Goal: Task Accomplishment & Management: Use online tool/utility

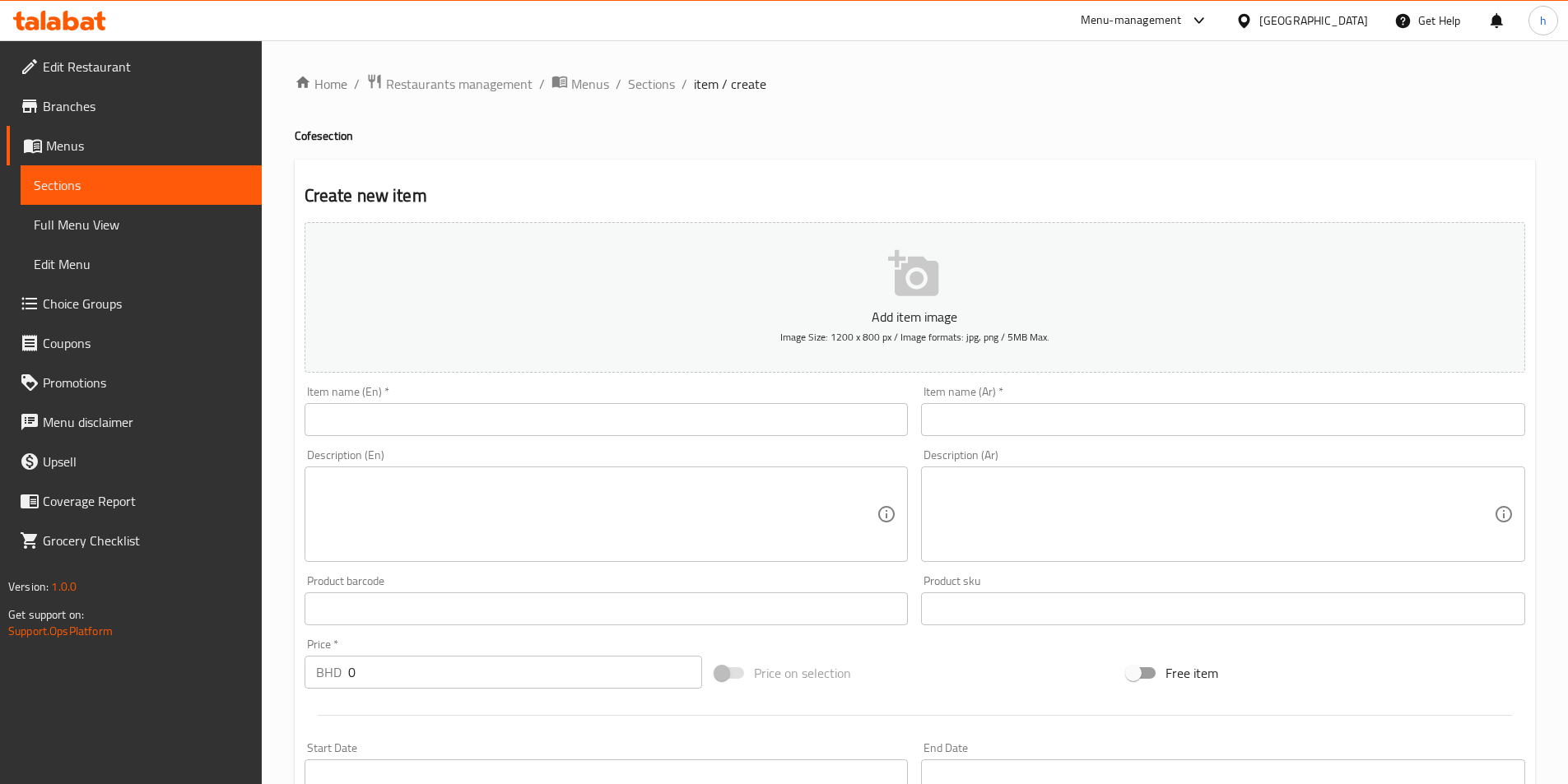
click at [1344, 17] on div "[GEOGRAPHIC_DATA]" at bounding box center [1313, 20] width 109 height 18
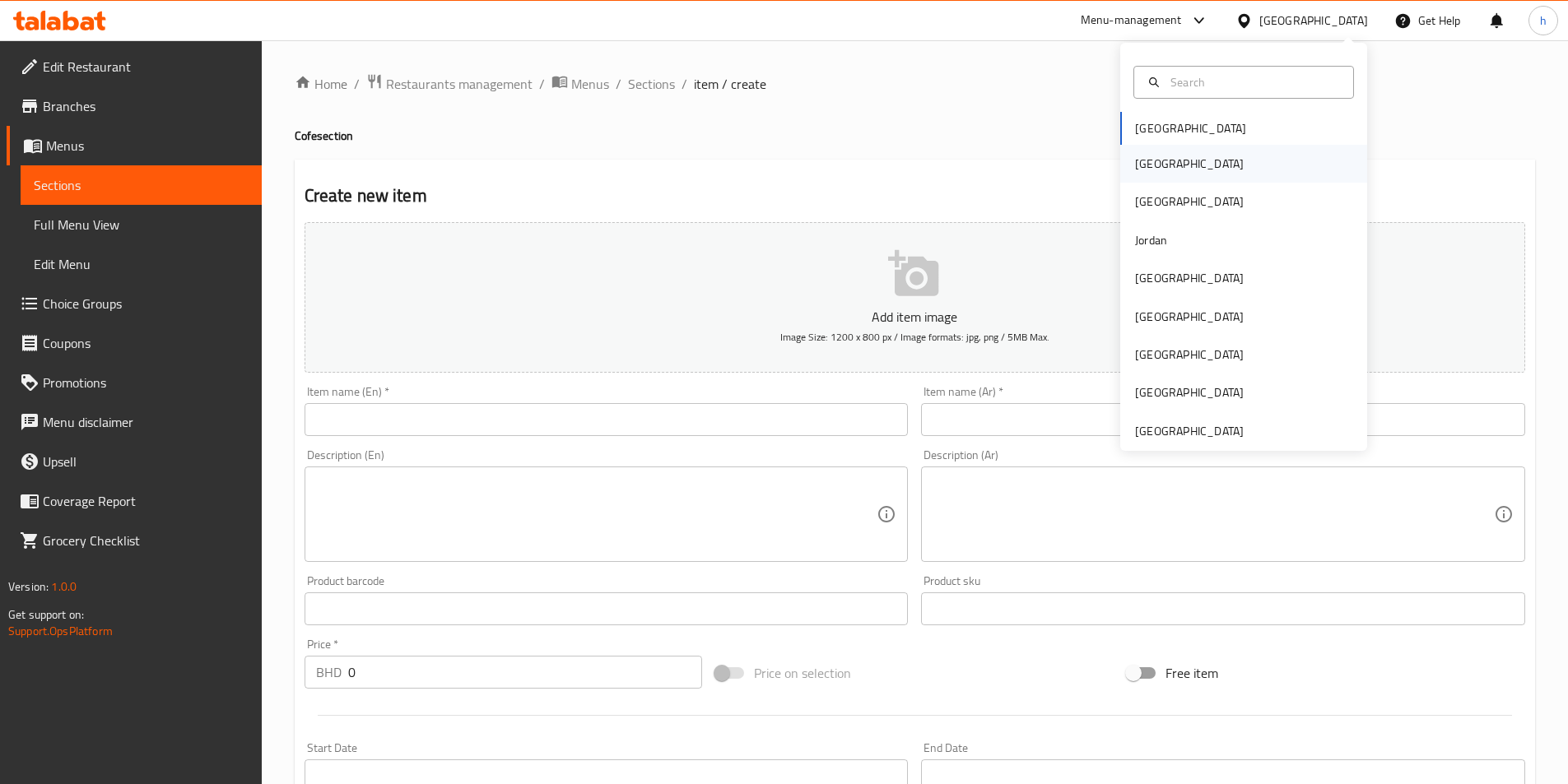
click at [1195, 165] on div "[GEOGRAPHIC_DATA]" at bounding box center [1243, 164] width 246 height 38
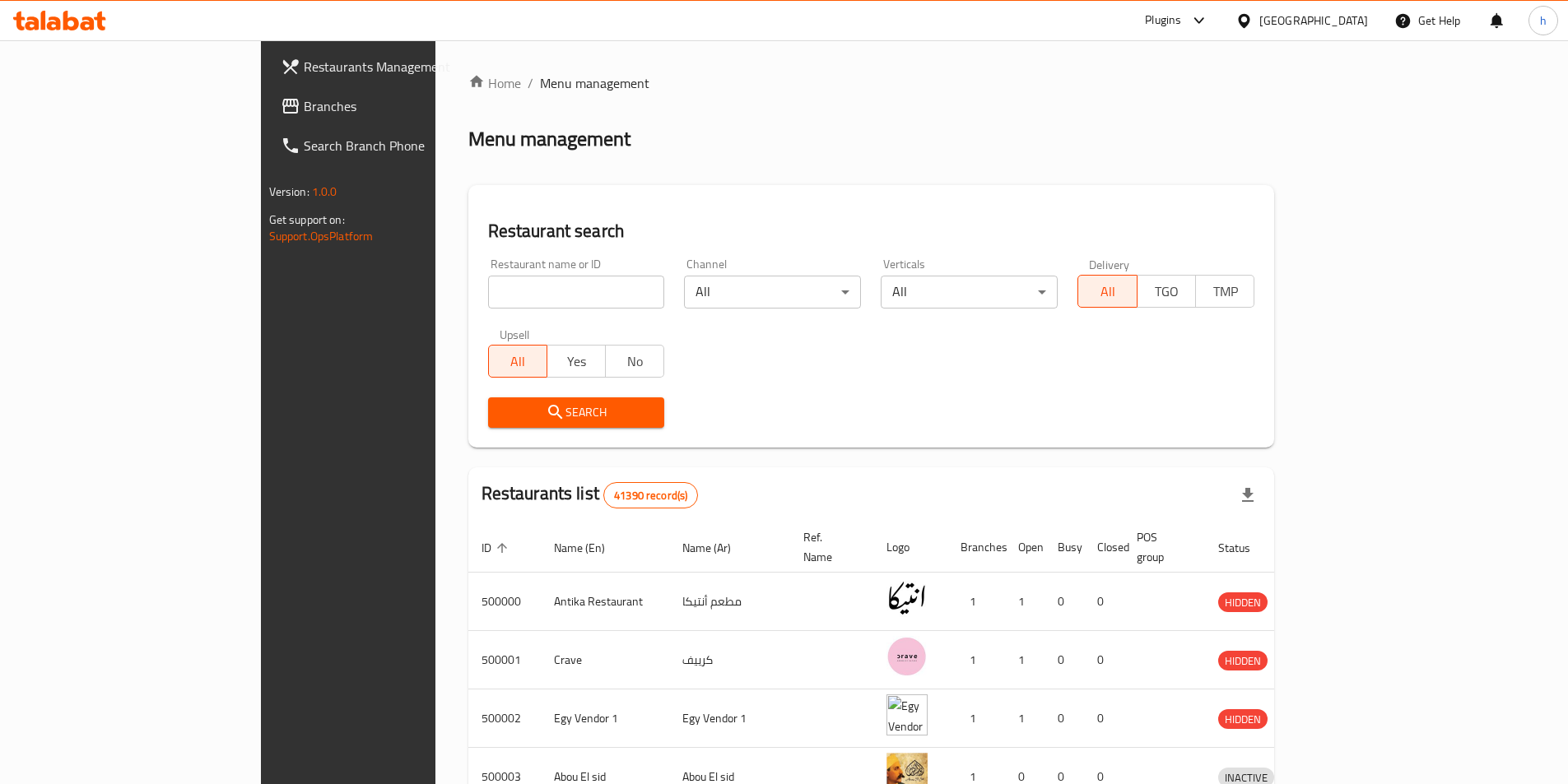
click at [79, 25] on icon at bounding box center [60, 20] width 93 height 20
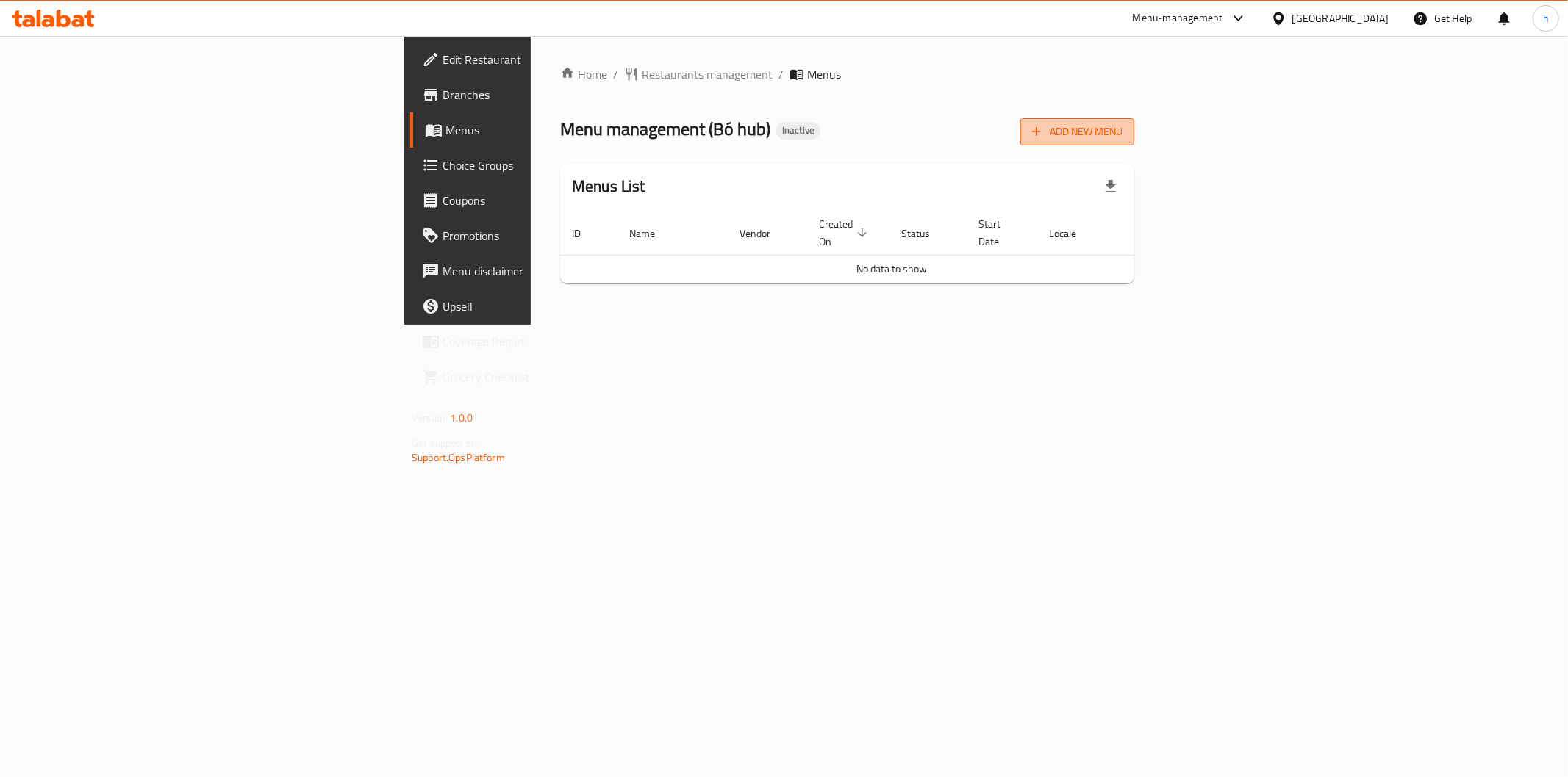
click at [1123, 135] on span "Add New Menu" at bounding box center [1077, 132] width 91 height 19
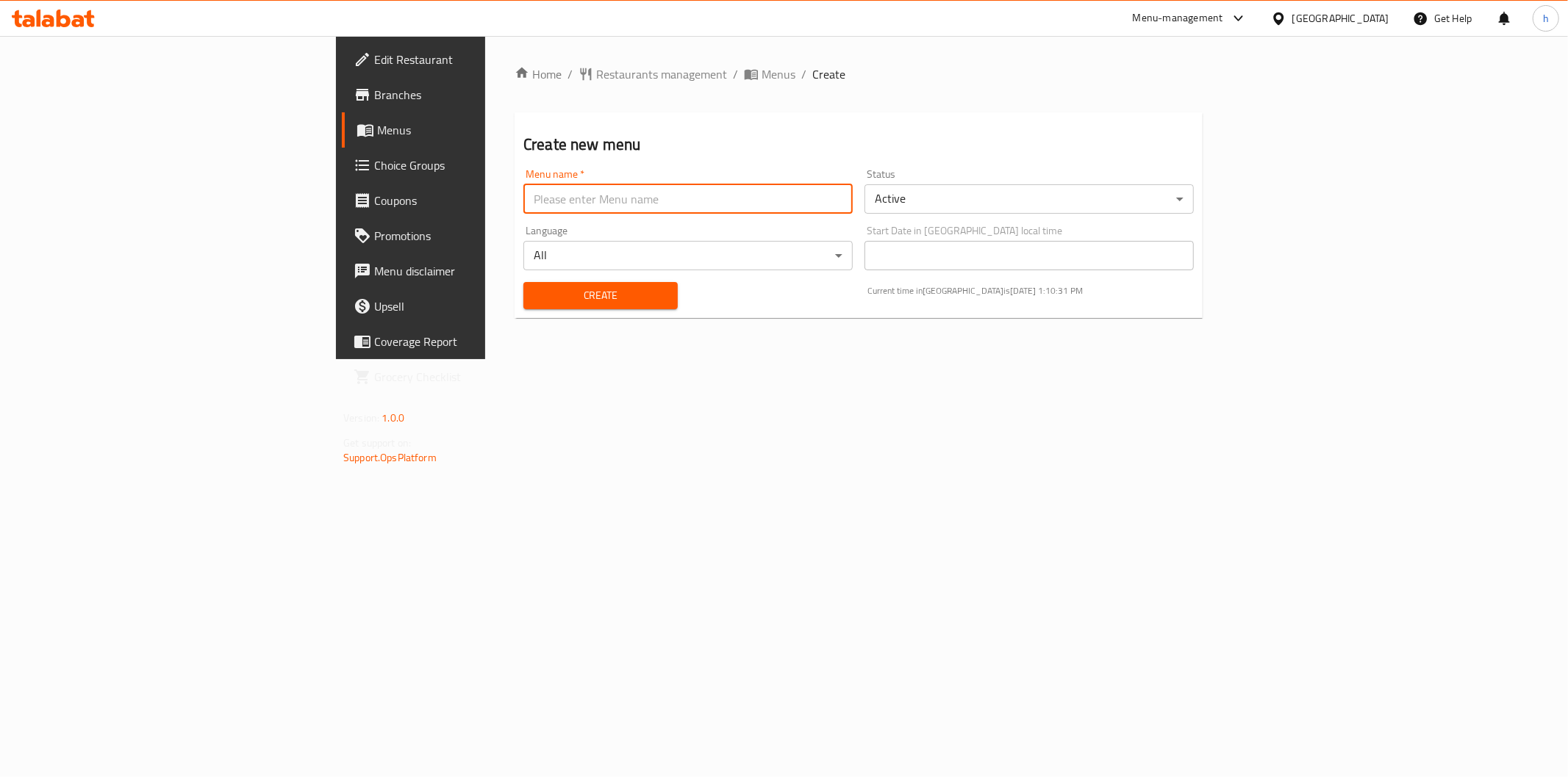
click at [636, 209] on input "text" at bounding box center [687, 199] width 329 height 30
type input "5/10"
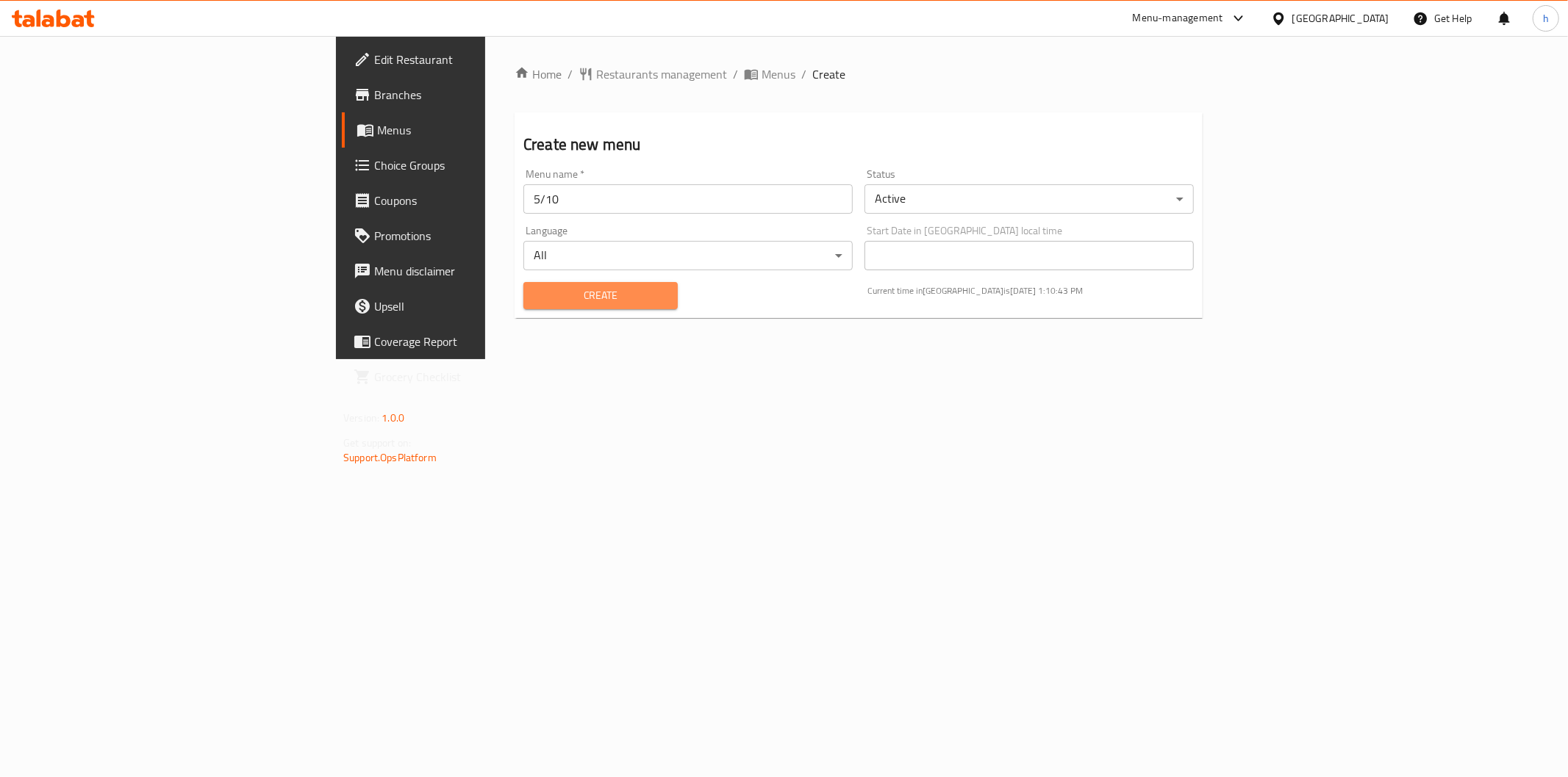
click at [535, 296] on span "Create" at bounding box center [600, 296] width 131 height 19
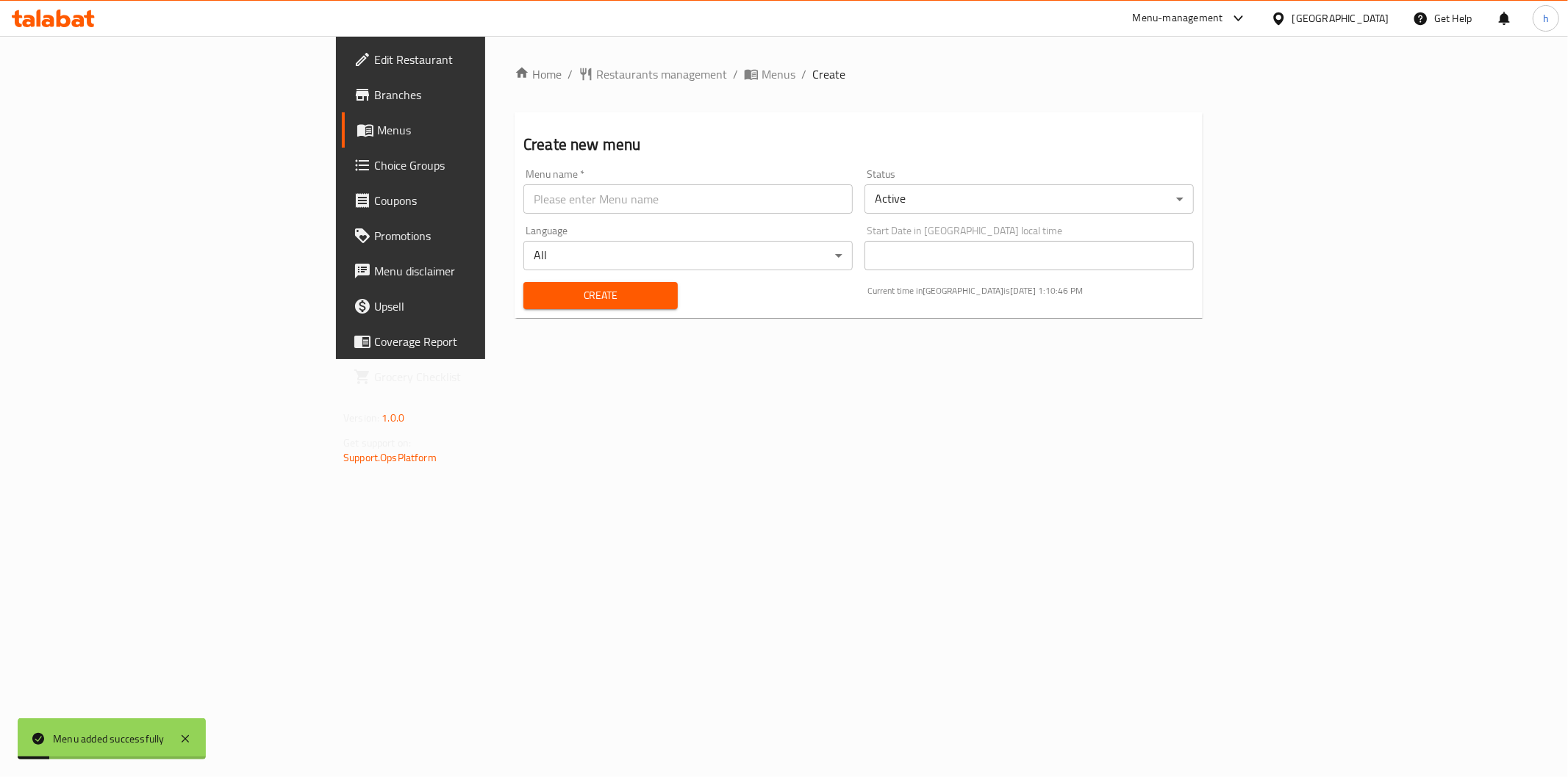
click at [377, 134] on span "Menus" at bounding box center [481, 130] width 209 height 18
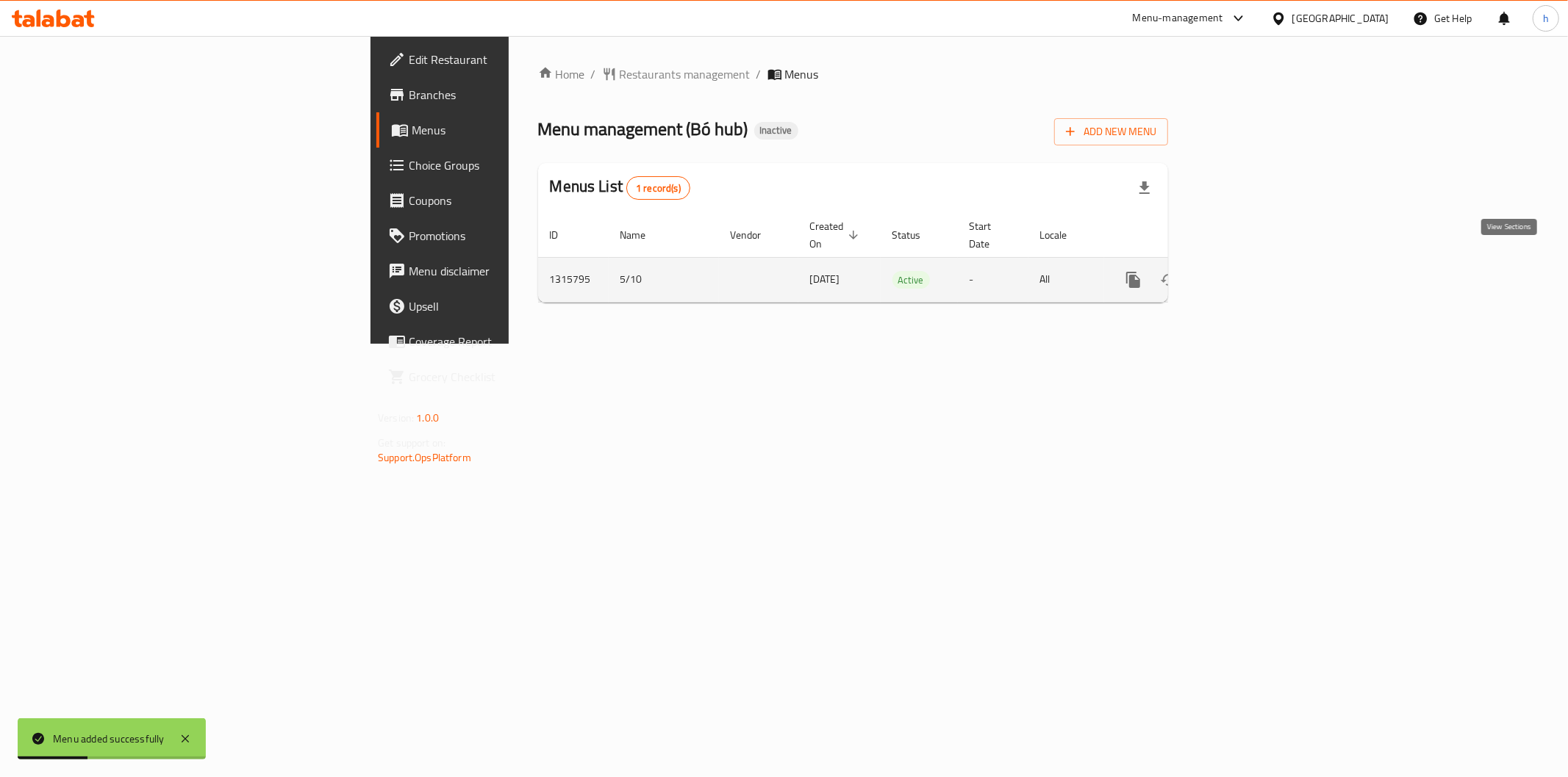
click at [1248, 271] on icon "enhanced table" at bounding box center [1239, 279] width 18 height 18
